Goal: Find specific page/section: Find specific page/section

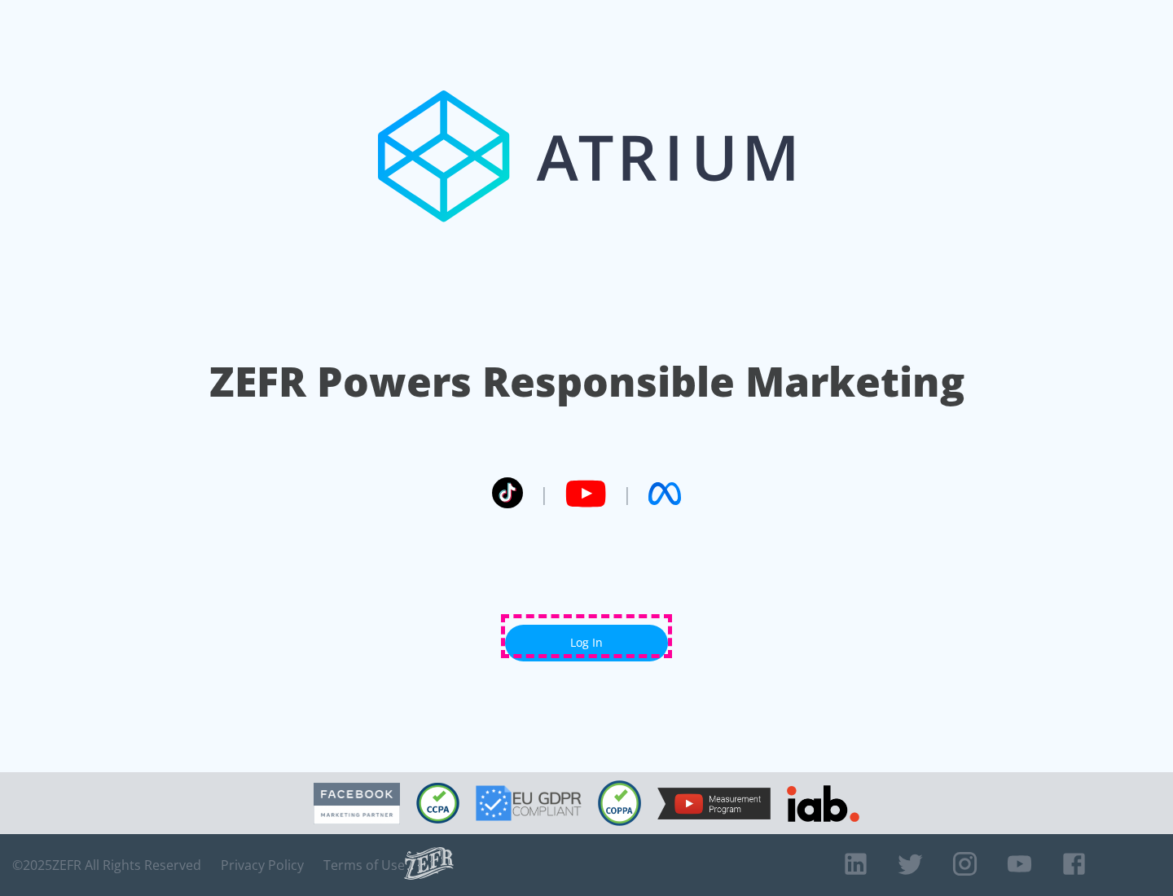
click at [586, 636] on link "Log In" at bounding box center [586, 643] width 163 height 37
